Goal: Information Seeking & Learning: Learn about a topic

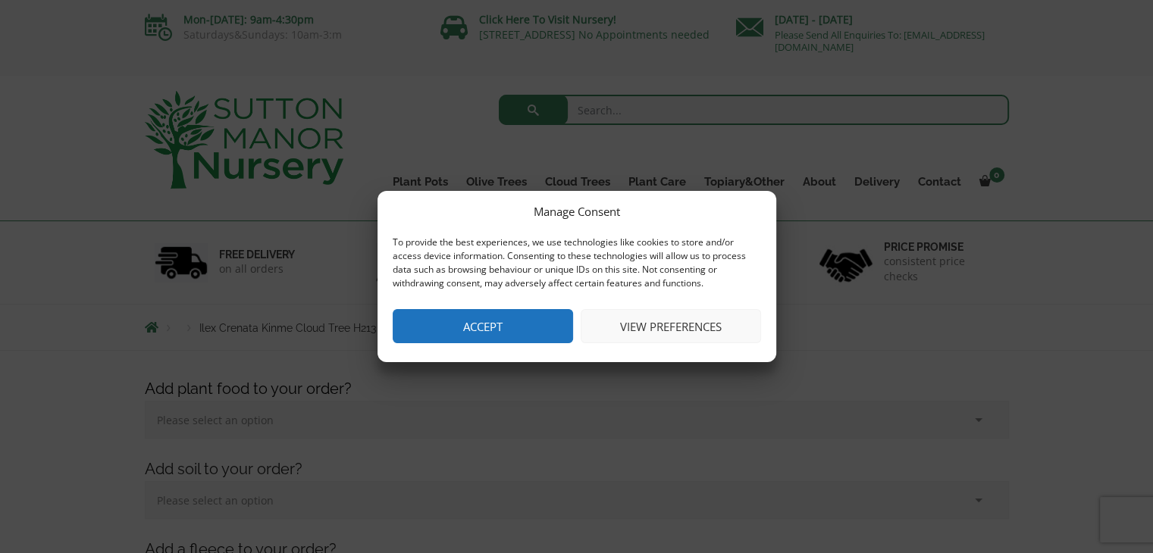
click at [506, 330] on button "Accept" at bounding box center [483, 326] width 180 height 34
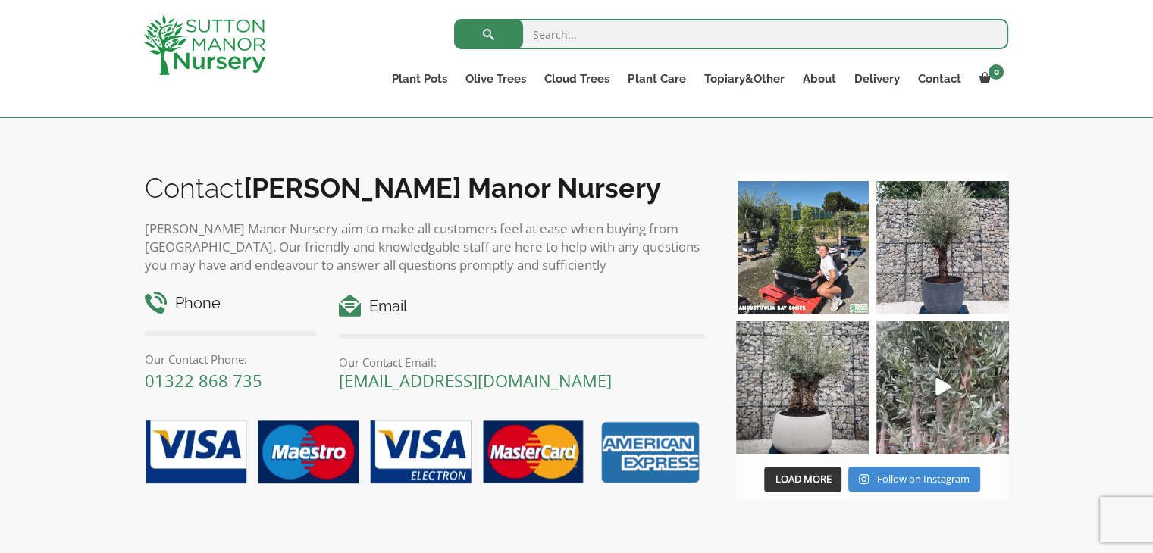
scroll to position [1516, 0]
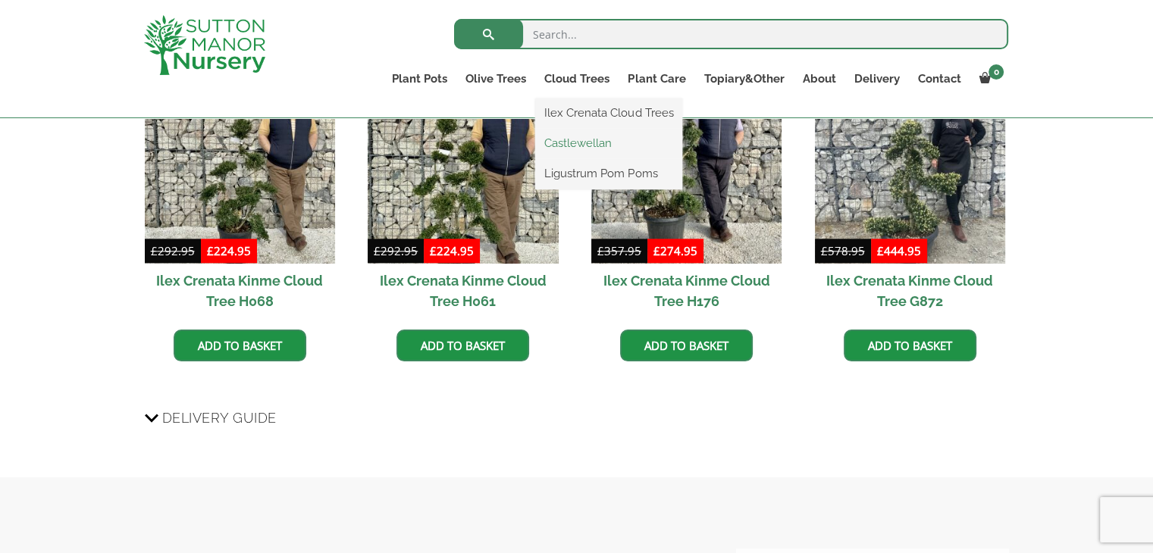
click at [583, 140] on link "Castlewellan" at bounding box center [608, 143] width 147 height 23
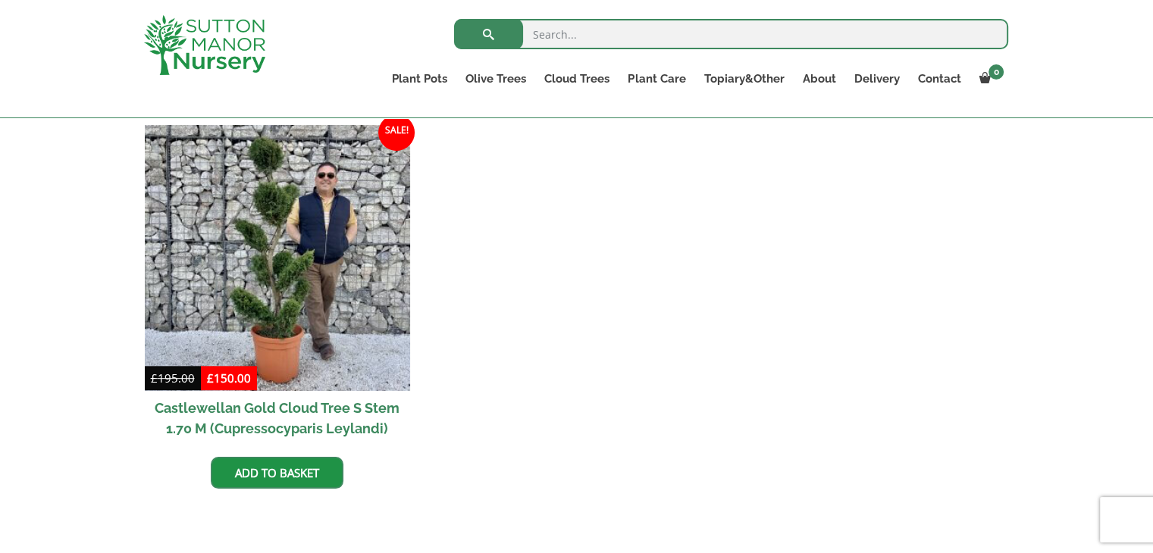
scroll to position [606, 0]
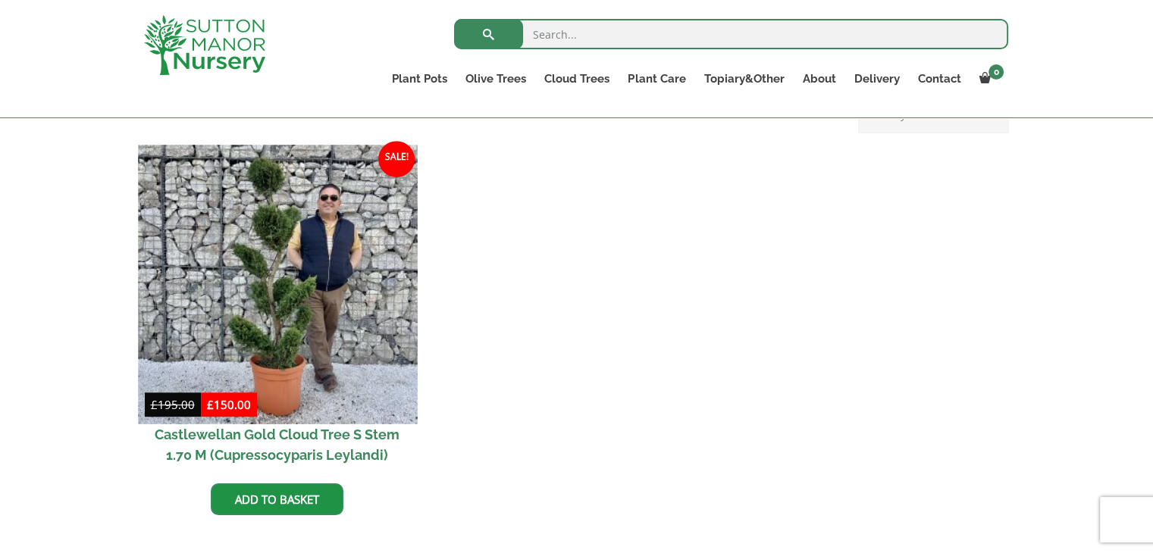
click at [324, 283] on img at bounding box center [277, 284] width 279 height 279
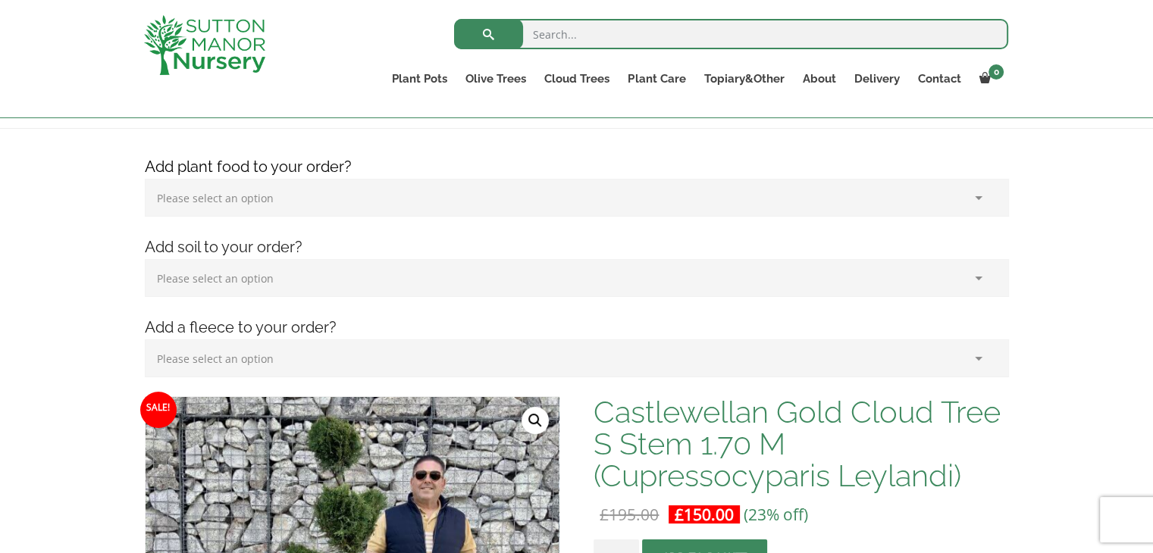
scroll to position [152, 0]
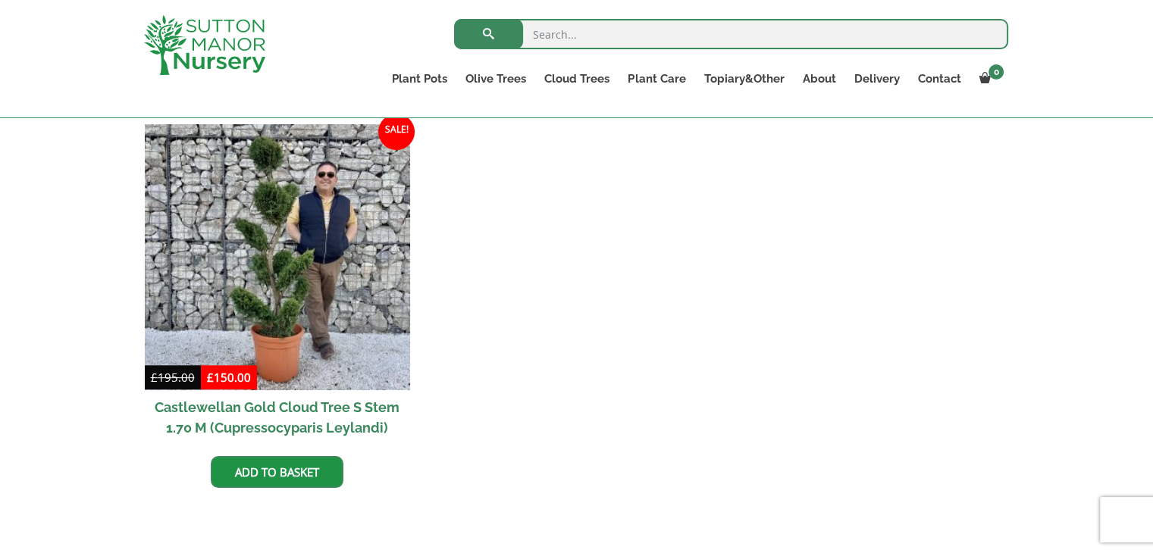
scroll to position [227, 0]
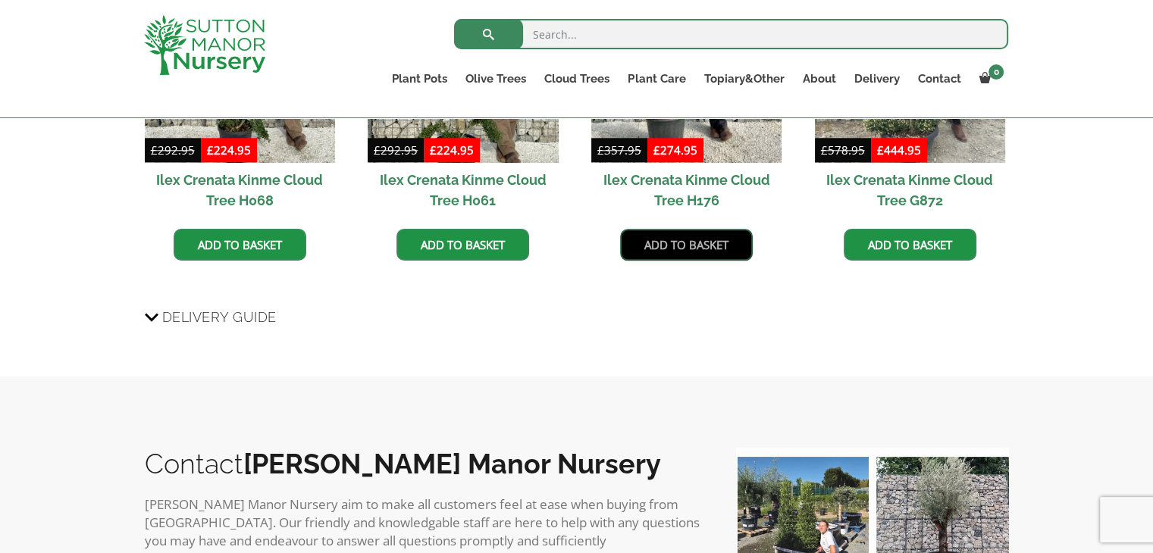
scroll to position [1289, 0]
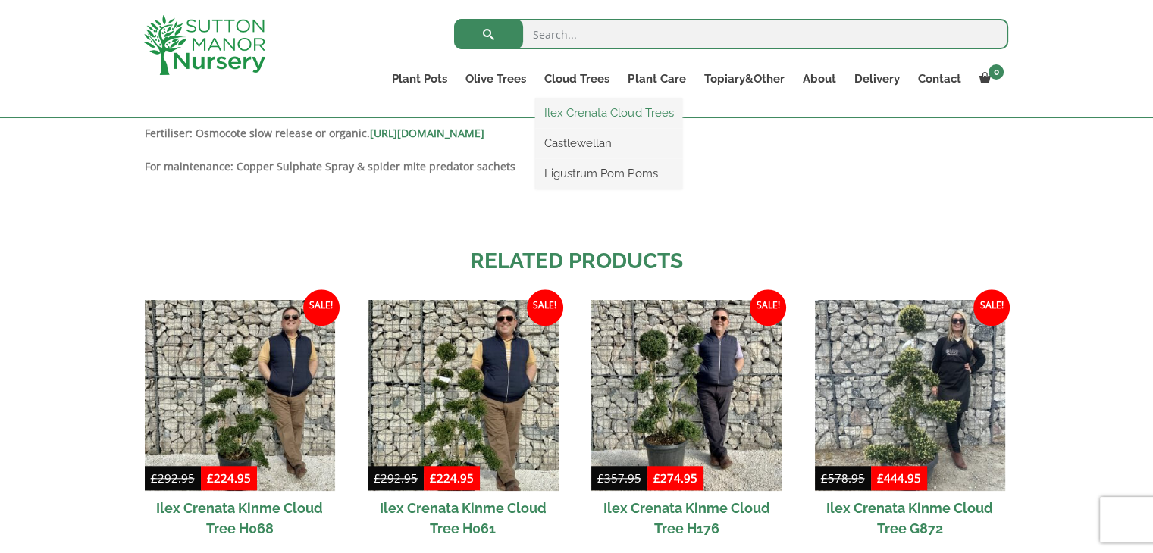
click at [602, 114] on link "Ilex Crenata Cloud Trees" at bounding box center [608, 113] width 147 height 23
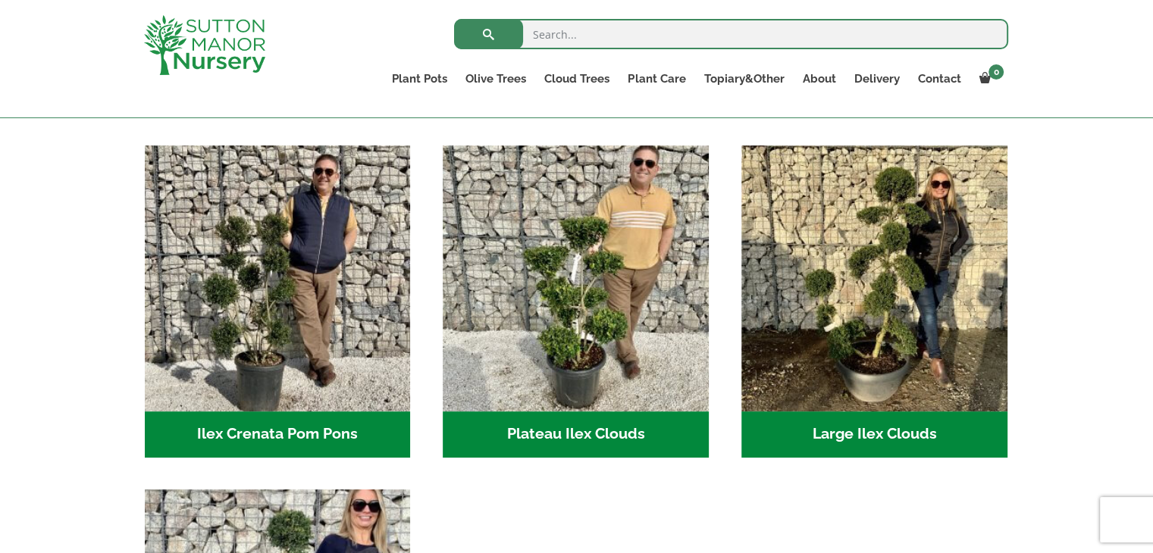
scroll to position [227, 0]
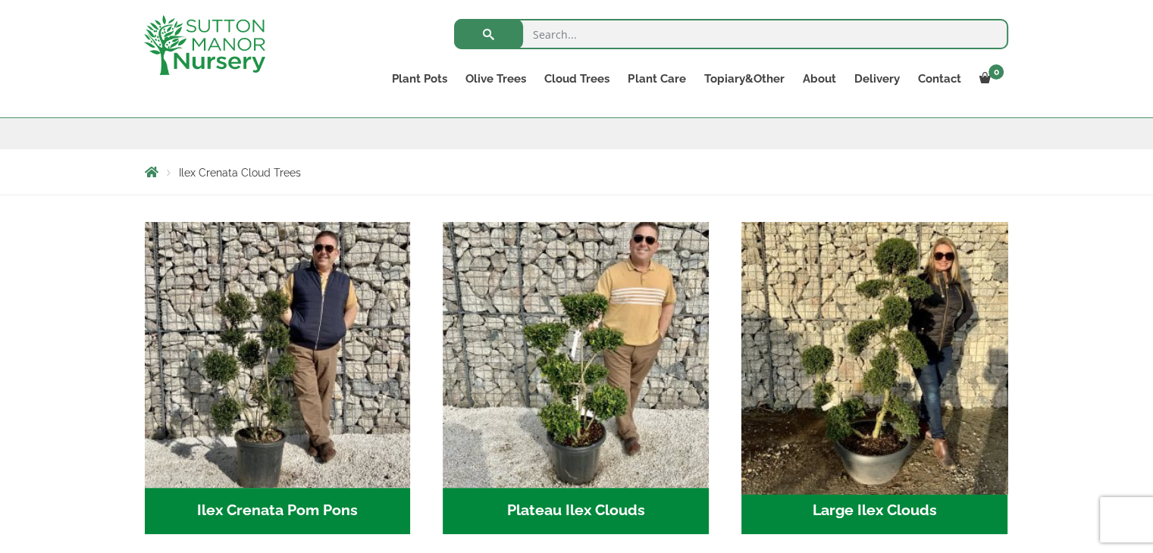
click at [899, 406] on img "Visit product category Large Ilex Clouds" at bounding box center [874, 354] width 279 height 279
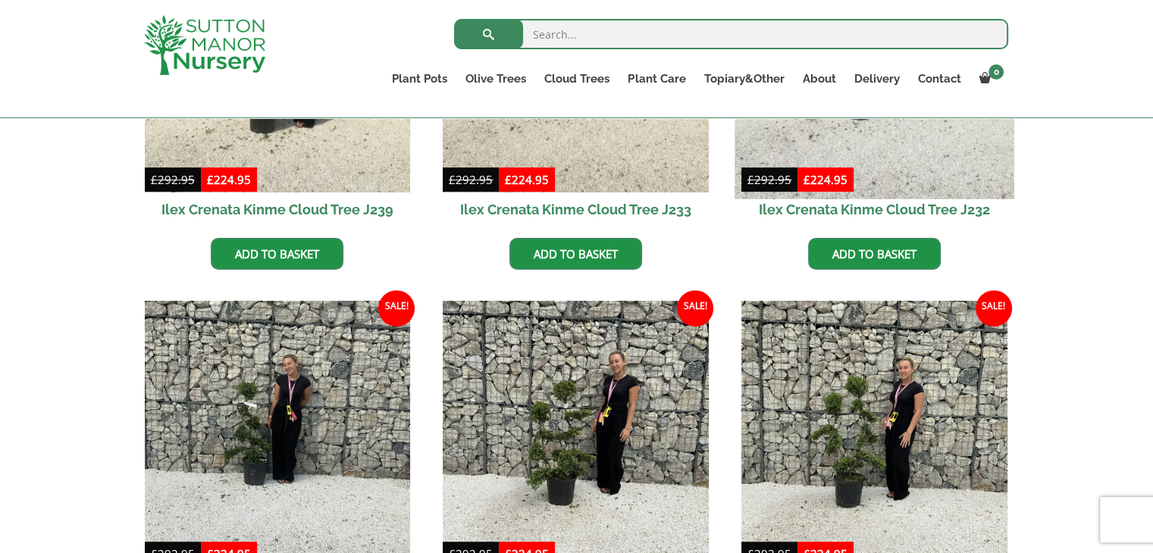
scroll to position [606, 0]
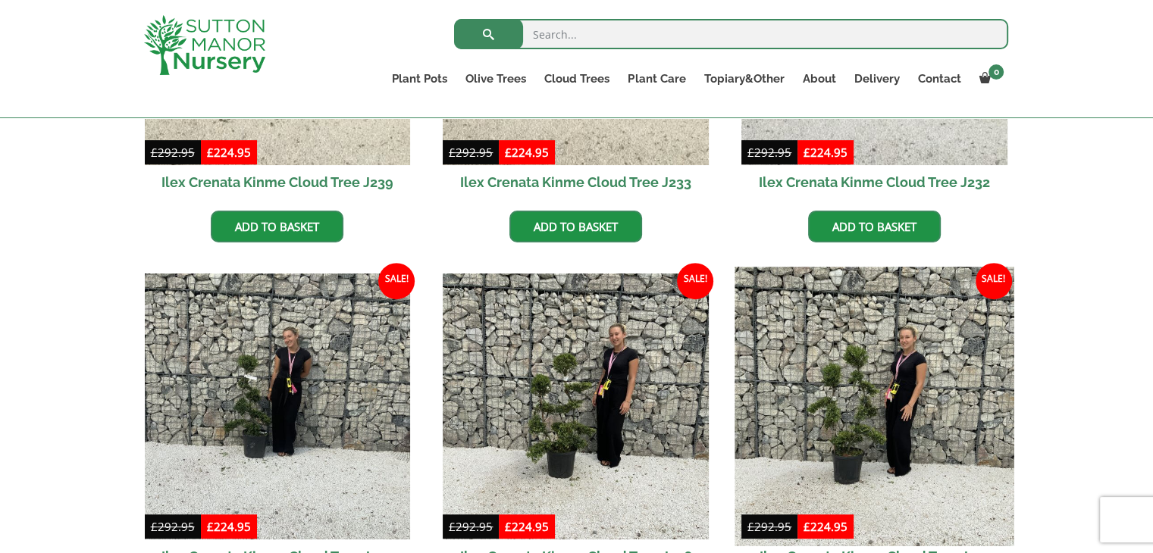
click at [839, 404] on img at bounding box center [874, 407] width 279 height 279
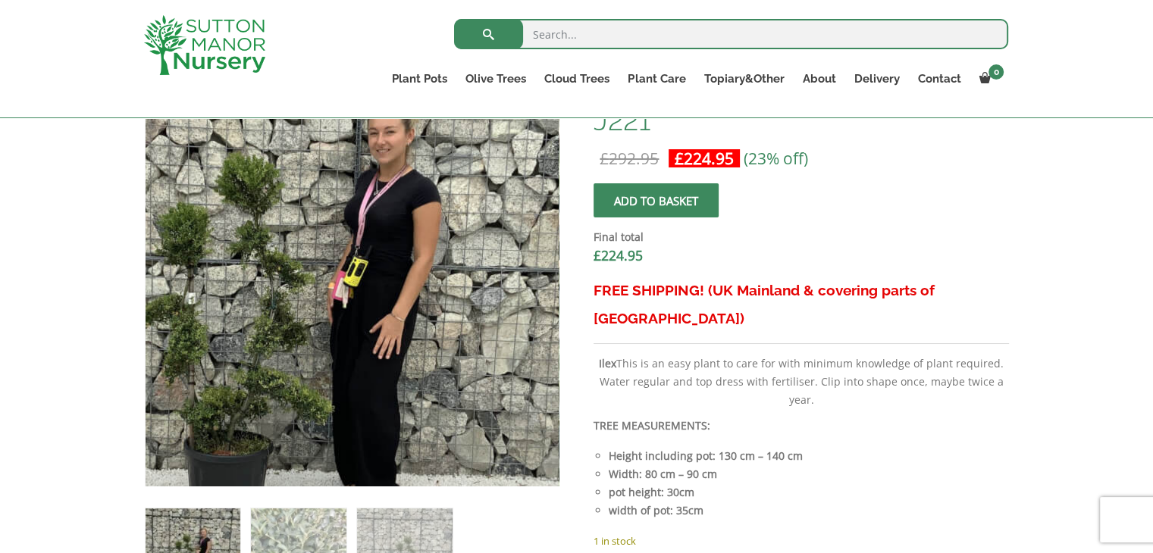
scroll to position [455, 0]
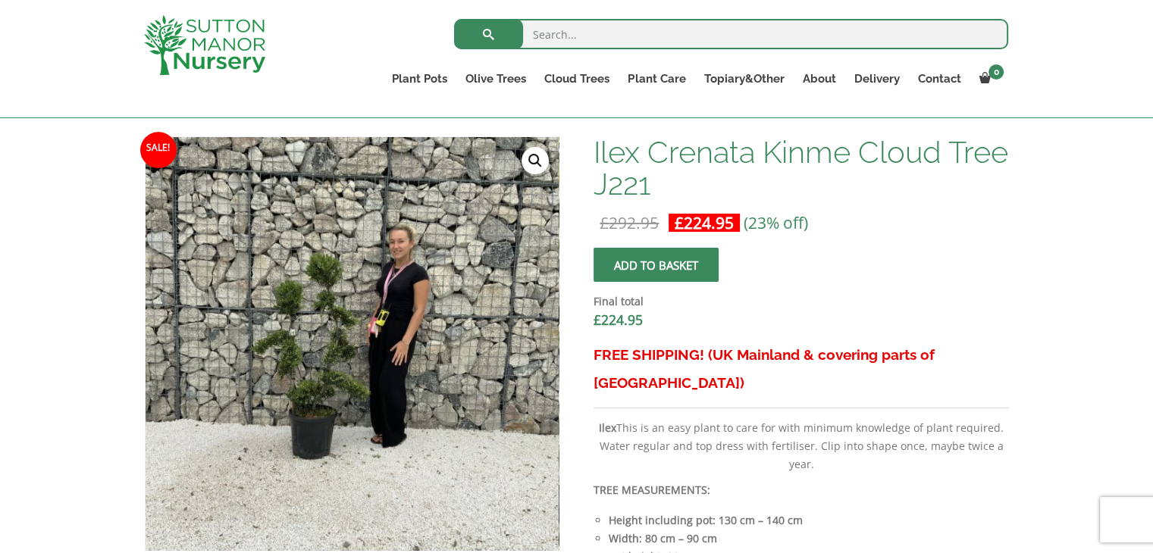
click at [539, 164] on link "🔍" at bounding box center [535, 160] width 27 height 27
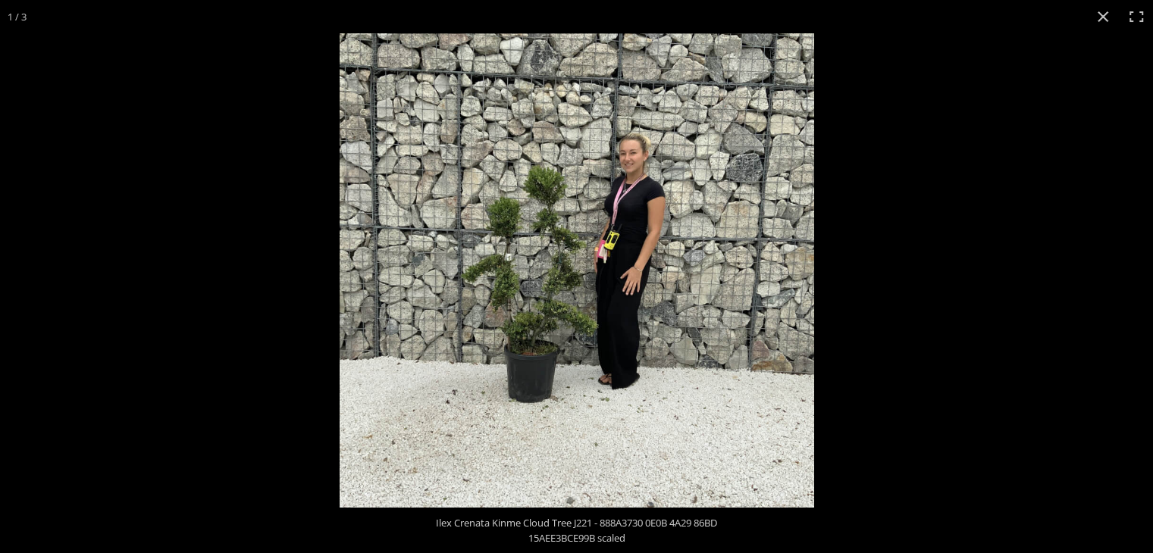
click at [539, 164] on img at bounding box center [577, 270] width 475 height 475
